Goal: Book appointment/travel/reservation

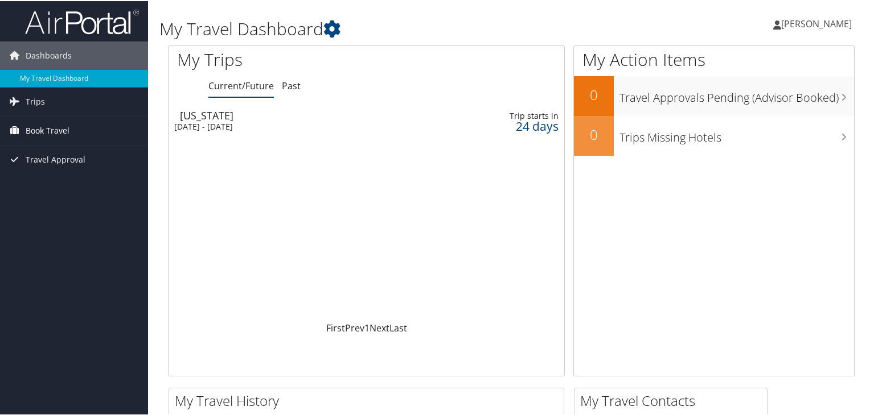
click at [85, 135] on link "Book Travel" at bounding box center [74, 130] width 148 height 28
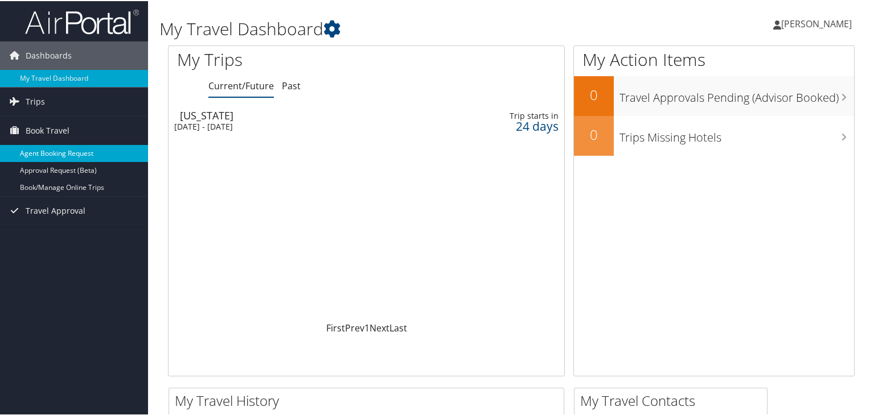
click at [88, 152] on link "Agent Booking Request" at bounding box center [74, 152] width 148 height 17
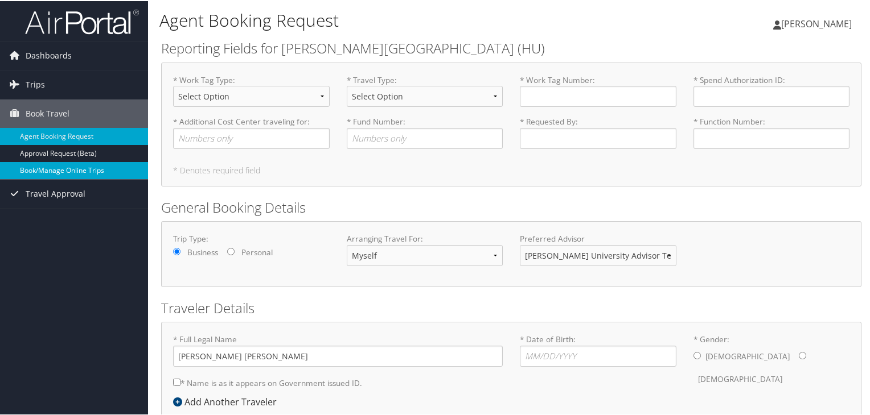
click at [84, 169] on link "Book/Manage Online Trips" at bounding box center [74, 169] width 148 height 17
